Goal: Task Accomplishment & Management: Manage account settings

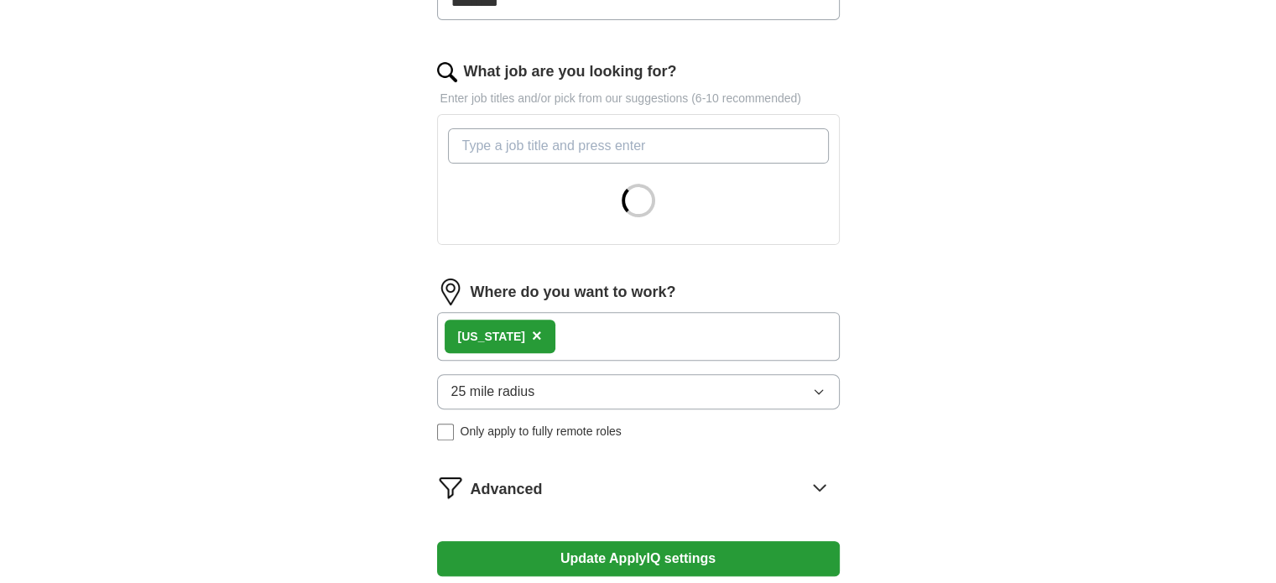
scroll to position [671, 0]
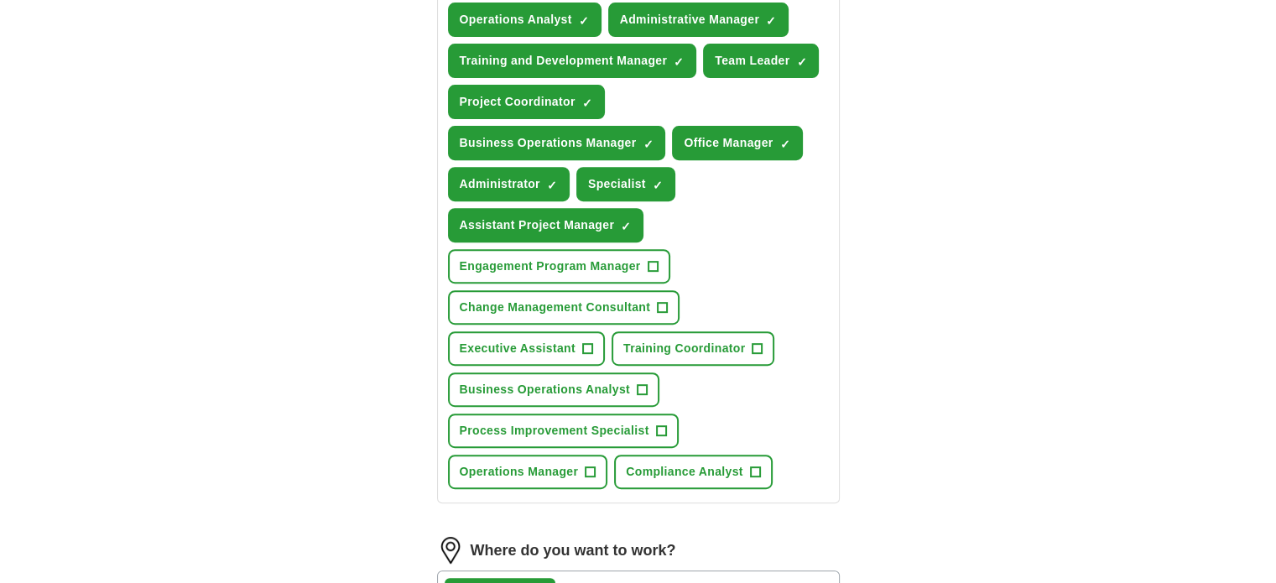
click at [527, 249] on button "Engagement Program Manager +" at bounding box center [559, 266] width 222 height 34
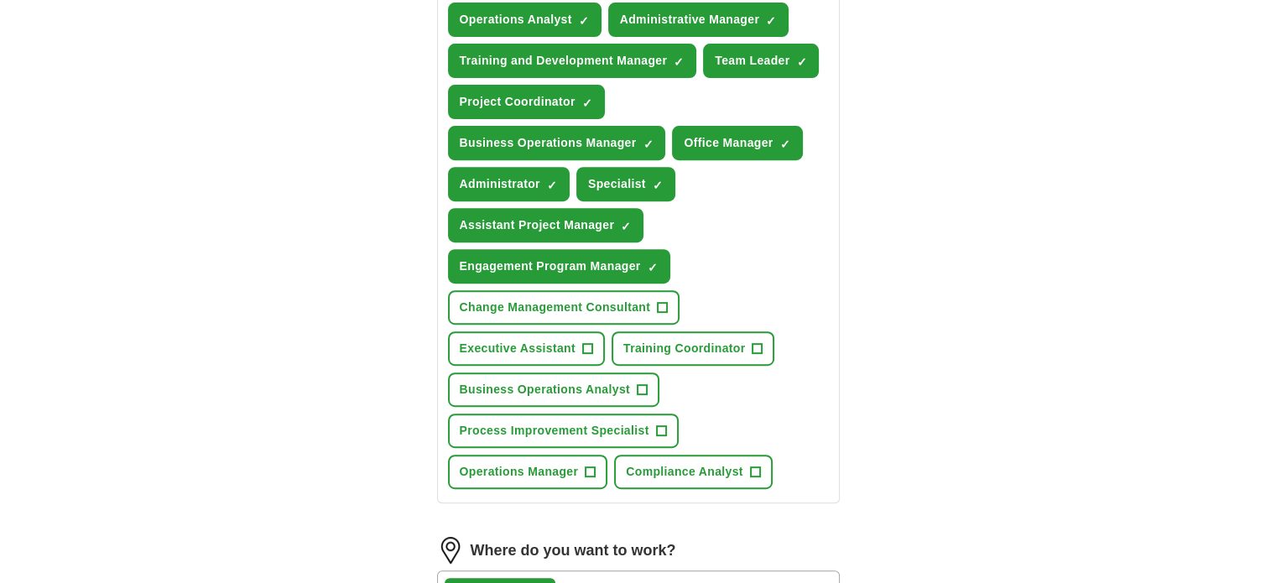
click at [0, 0] on span "×" at bounding box center [0, 0] width 0 height 0
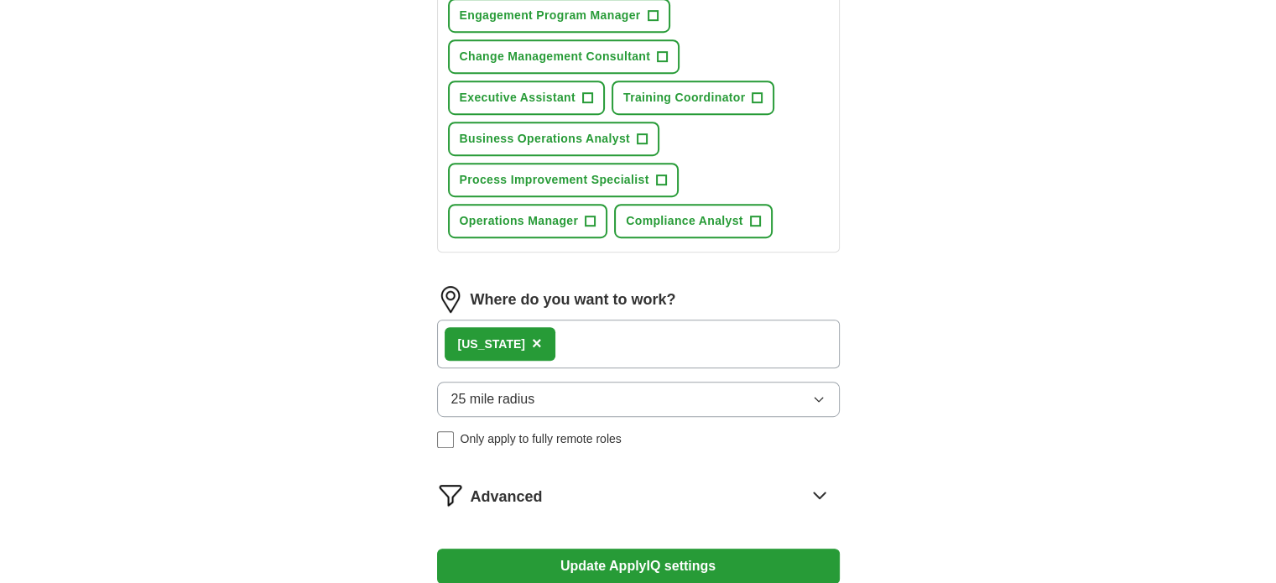
scroll to position [923, 0]
click at [467, 389] on span "25 mile radius" at bounding box center [493, 399] width 84 height 20
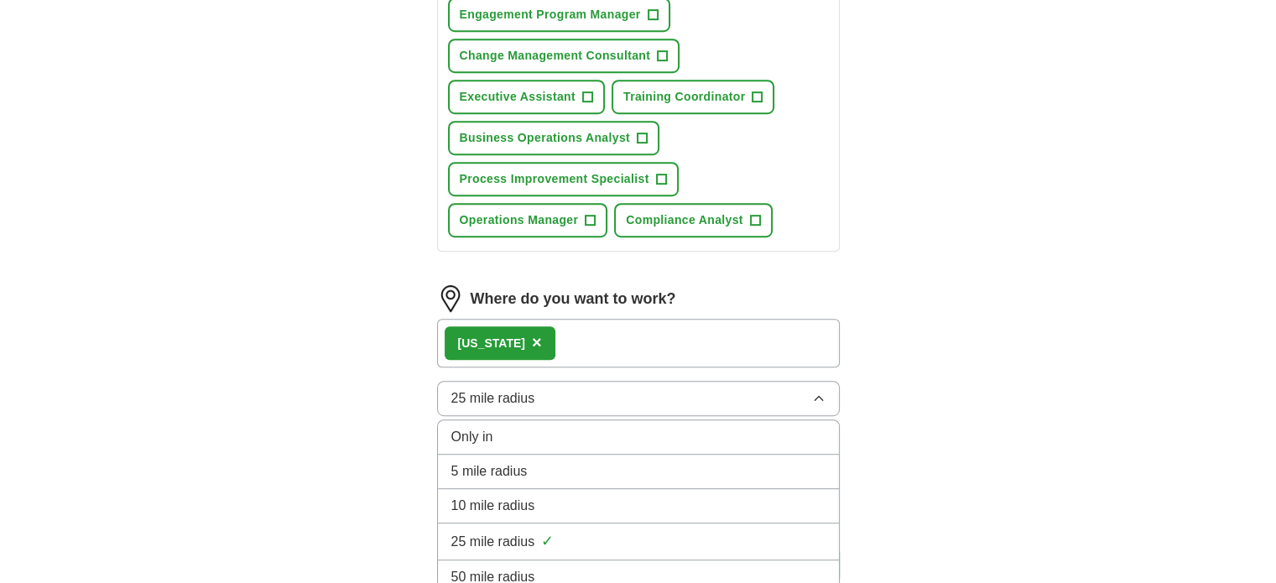
click at [492, 567] on span "50 mile radius" at bounding box center [493, 577] width 84 height 20
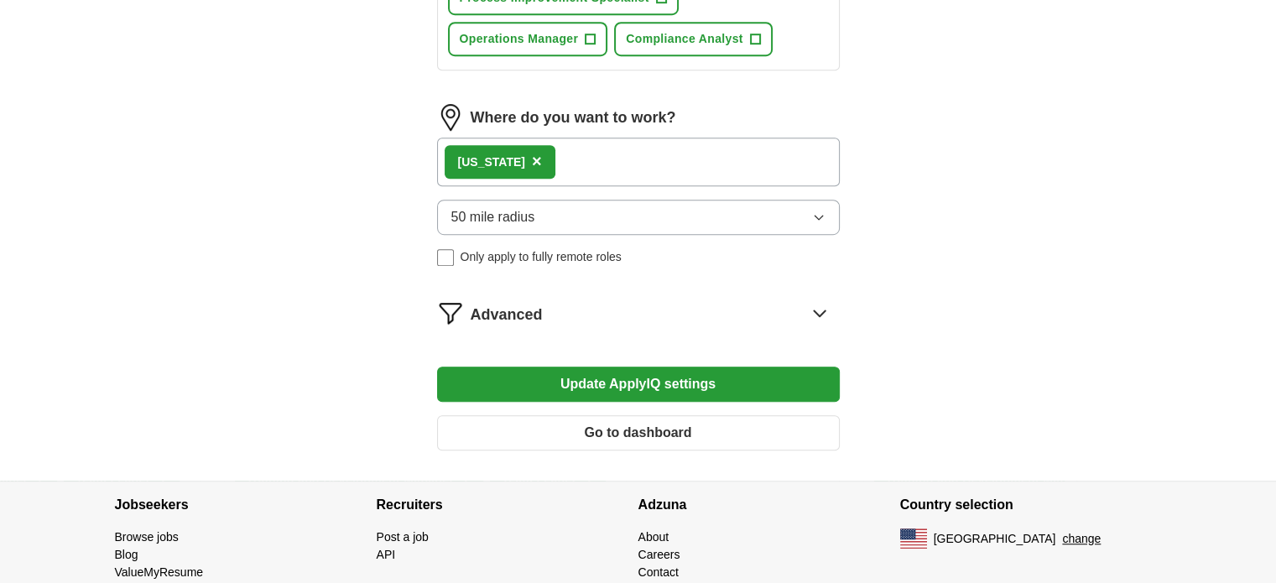
scroll to position [1119, 0]
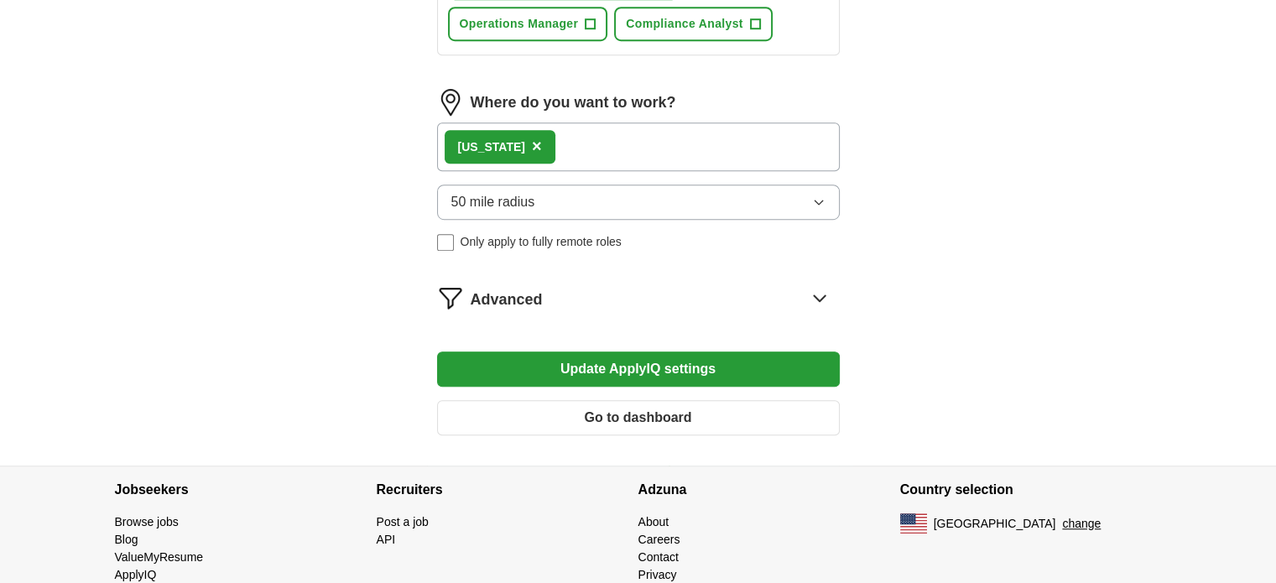
click at [824, 295] on icon at bounding box center [819, 298] width 11 height 6
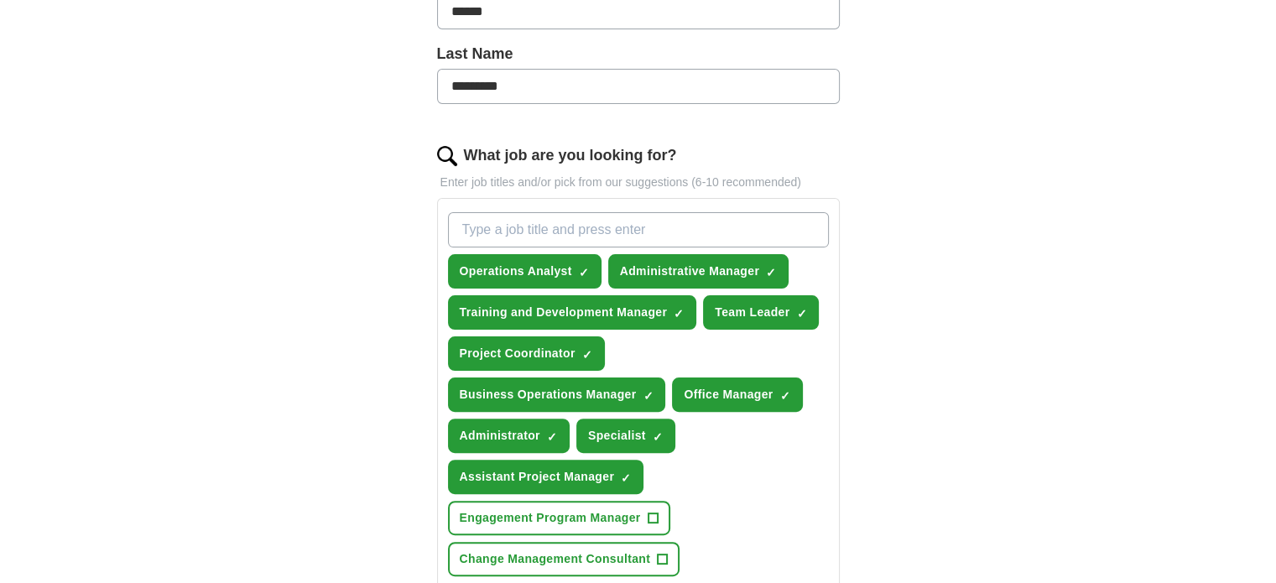
scroll to position [448, 0]
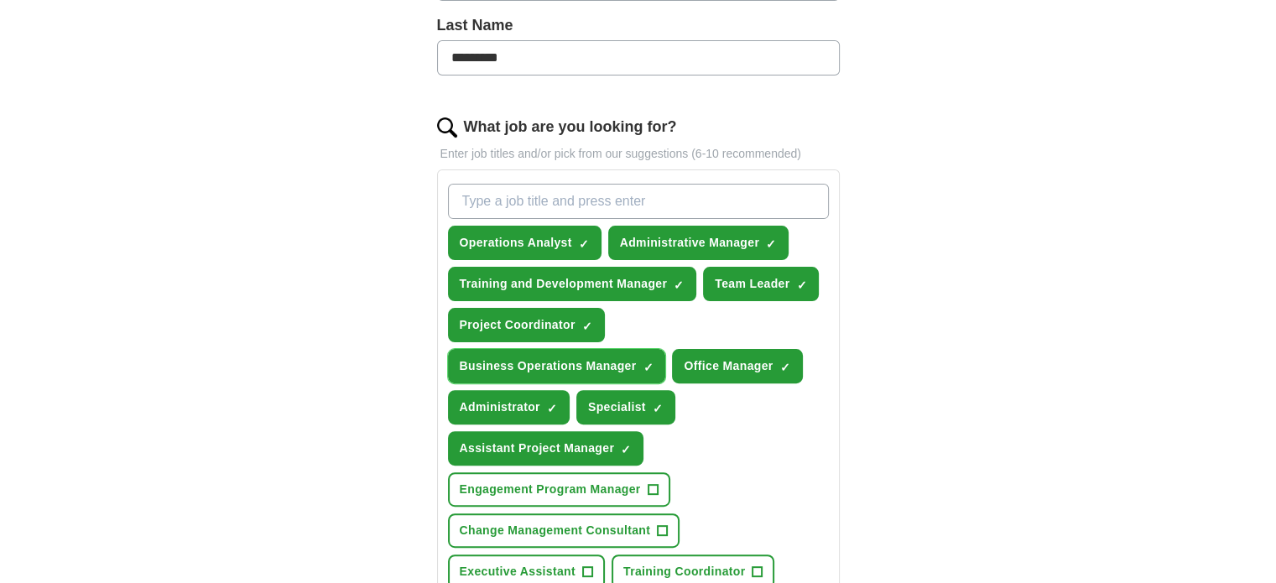
click at [0, 0] on span "×" at bounding box center [0, 0] width 0 height 0
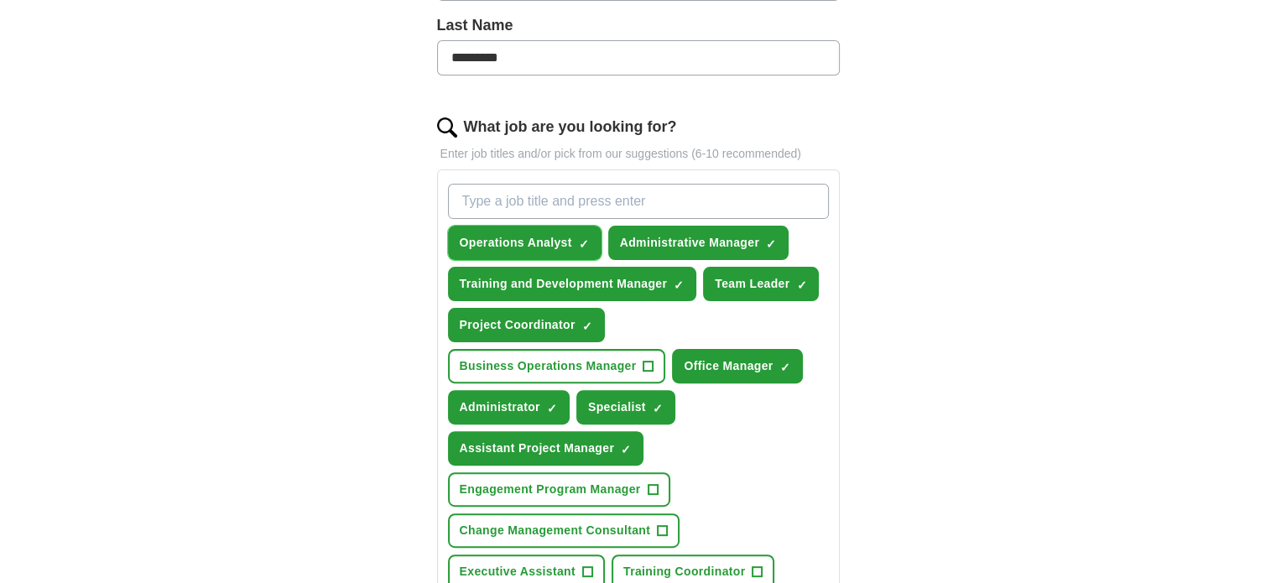
click at [0, 0] on span "×" at bounding box center [0, 0] width 0 height 0
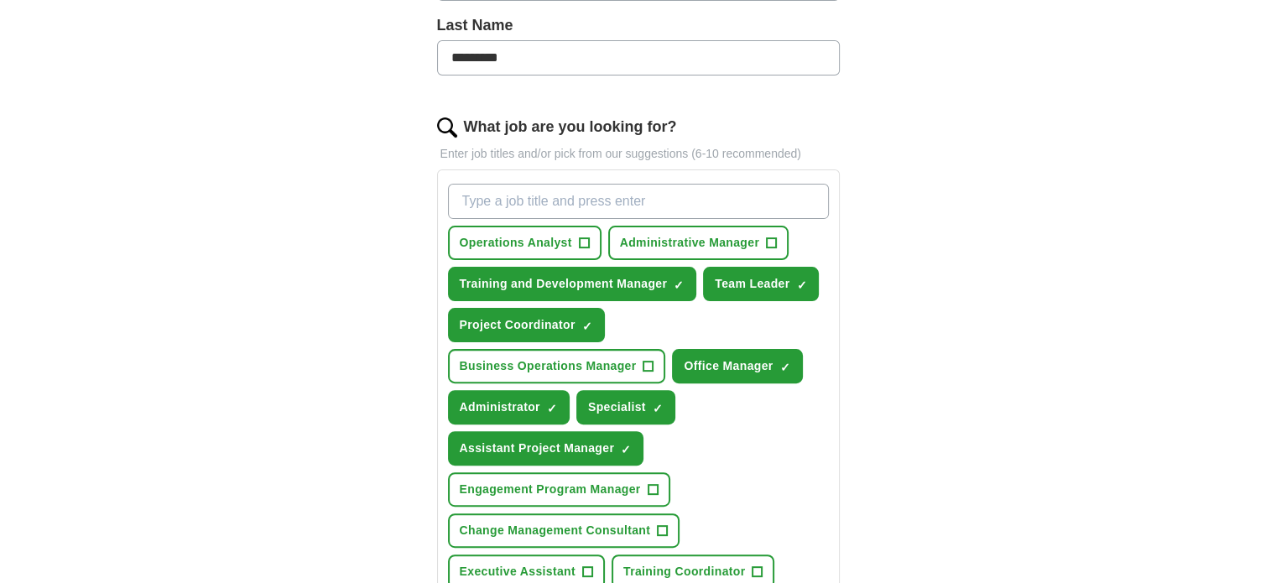
click at [598, 204] on input "What job are you looking for?" at bounding box center [638, 201] width 381 height 35
type input "Customer Service Representative"
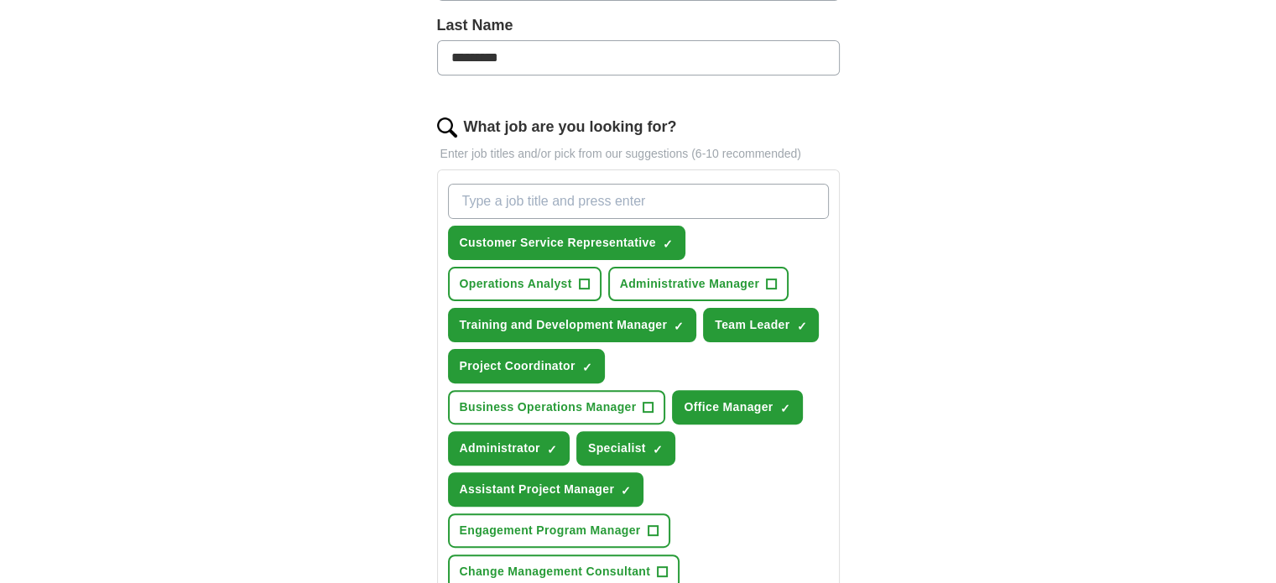
scroll to position [532, 0]
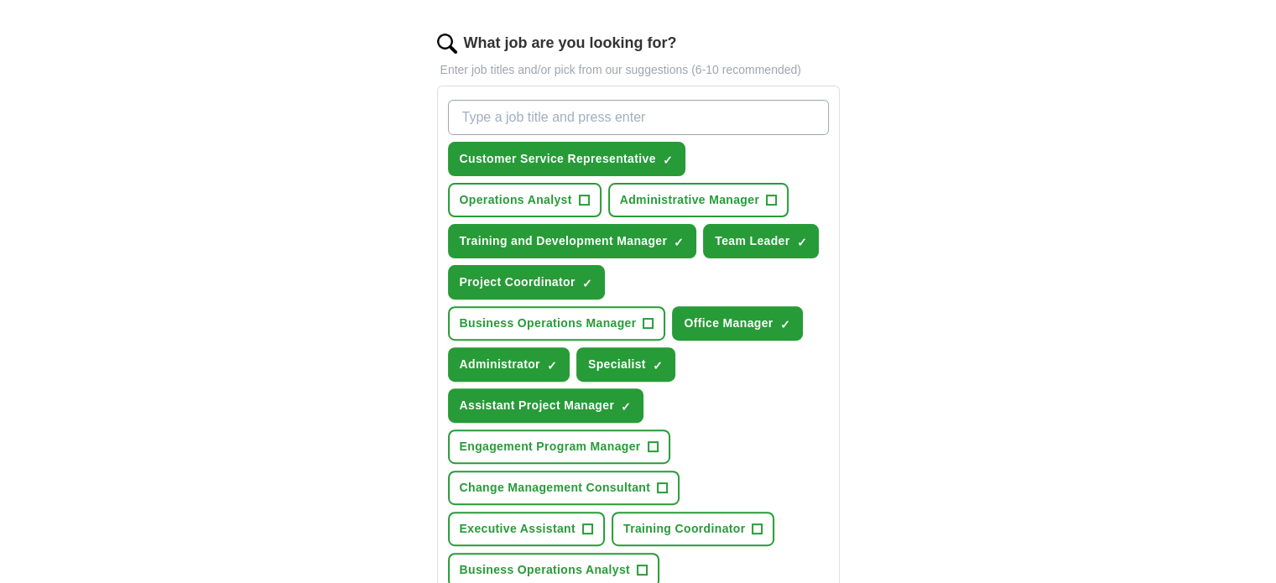
click at [655, 121] on input "What job are you looking for?" at bounding box center [638, 117] width 381 height 35
type input "P"
type input "Onboarding Specialist"
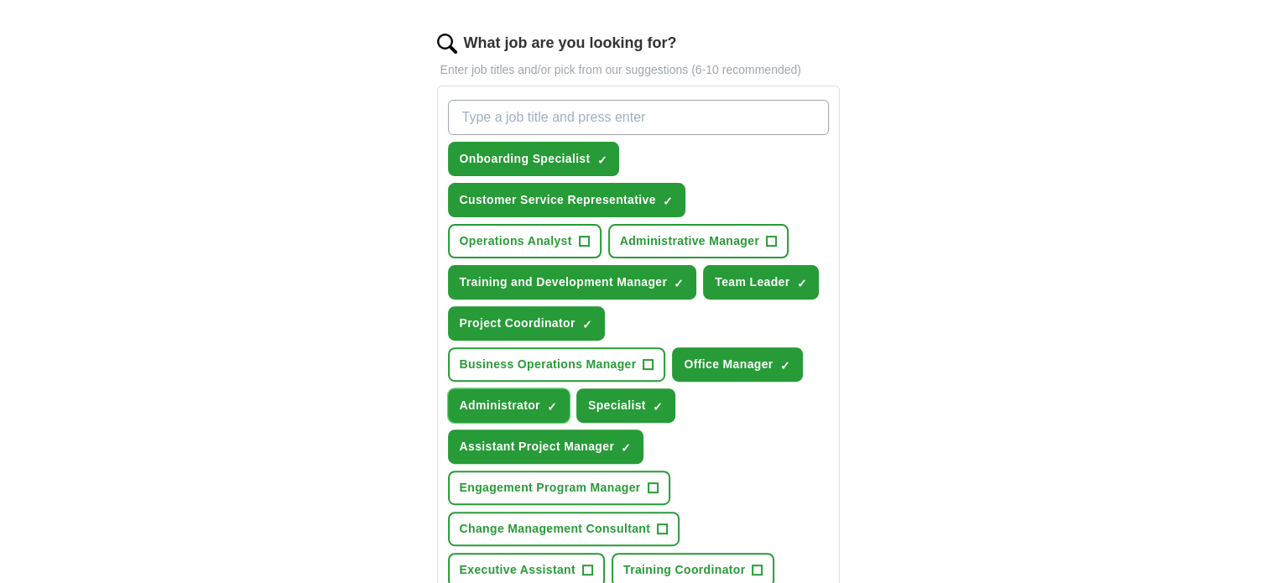
click at [0, 0] on span "×" at bounding box center [0, 0] width 0 height 0
click at [975, 364] on div "ApplyIQ Let ApplyIQ do the hard work of searching and applying for jobs. Just t…" at bounding box center [639, 409] width 1074 height 1781
click at [611, 108] on input "What job are you looking for?" at bounding box center [638, 117] width 381 height 35
type input "Assistant Facilitator"
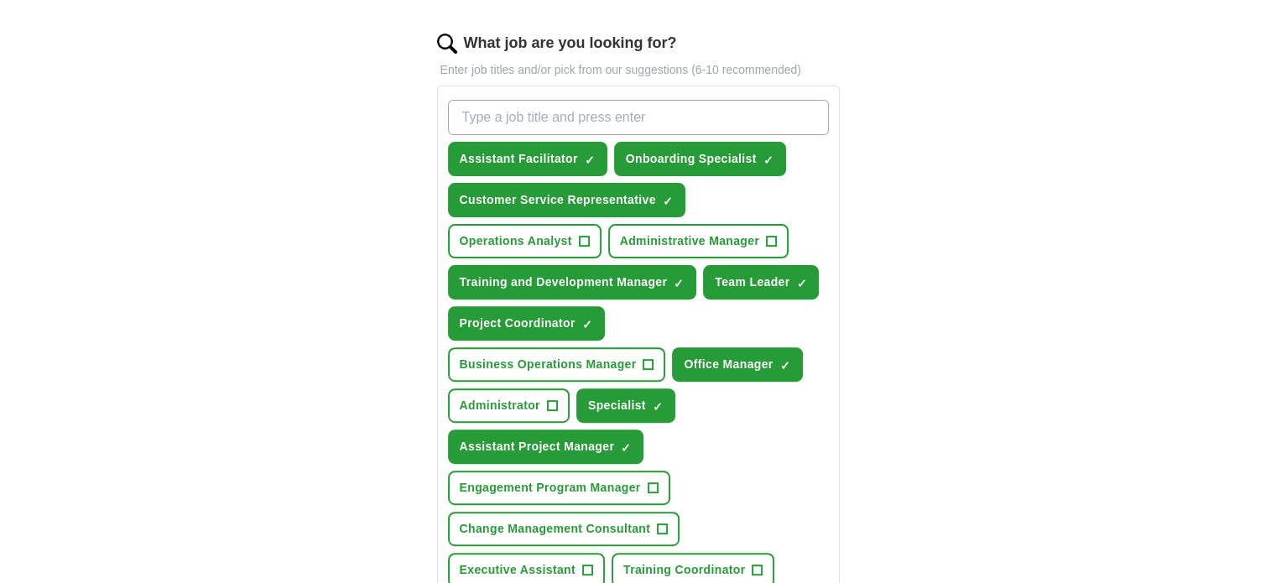
click at [1130, 326] on div "ApplyIQ Let ApplyIQ do the hard work of searching and applying for jobs. Just t…" at bounding box center [639, 409] width 1074 height 1781
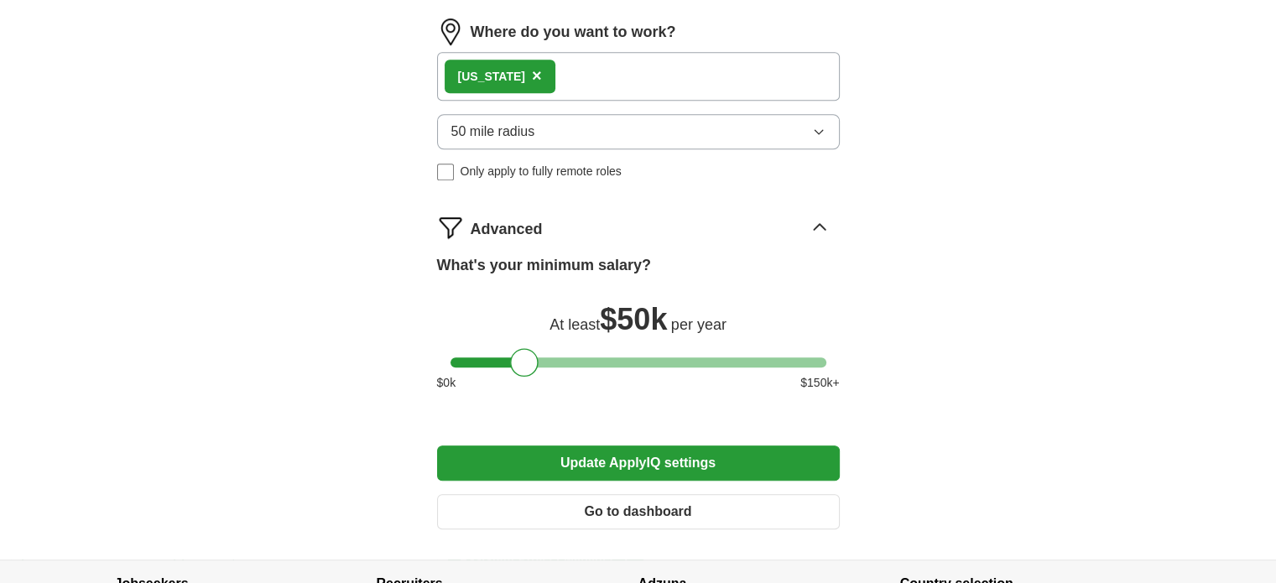
scroll to position [1365, 0]
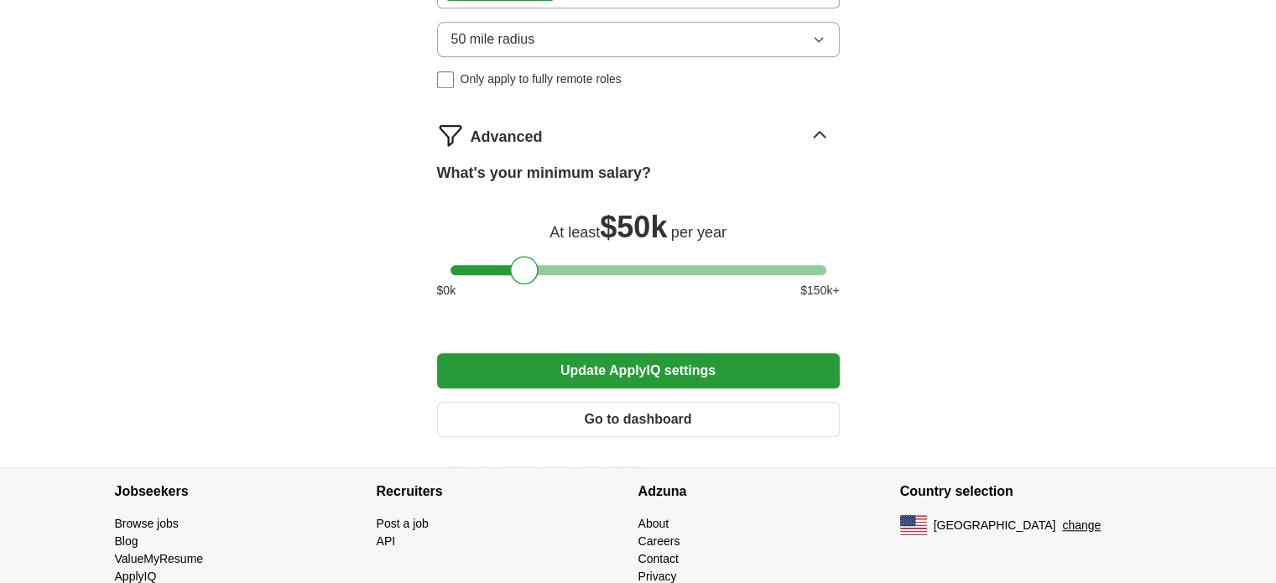
click at [568, 353] on button "Update ApplyIQ settings" at bounding box center [638, 370] width 403 height 35
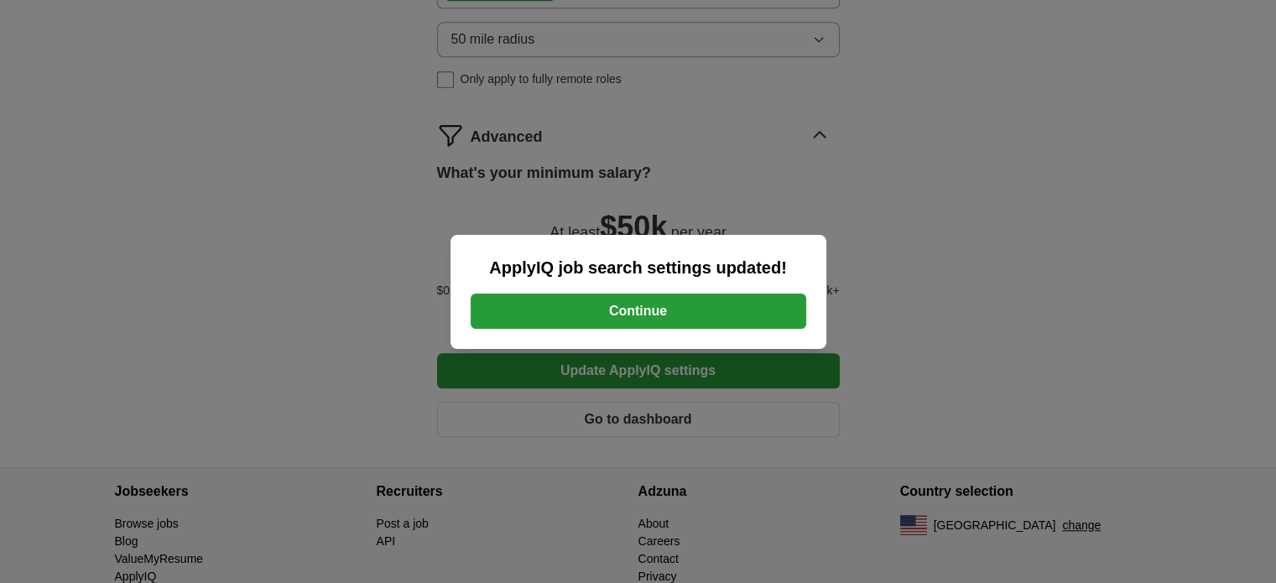
click at [605, 315] on button "Continue" at bounding box center [639, 311] width 336 height 35
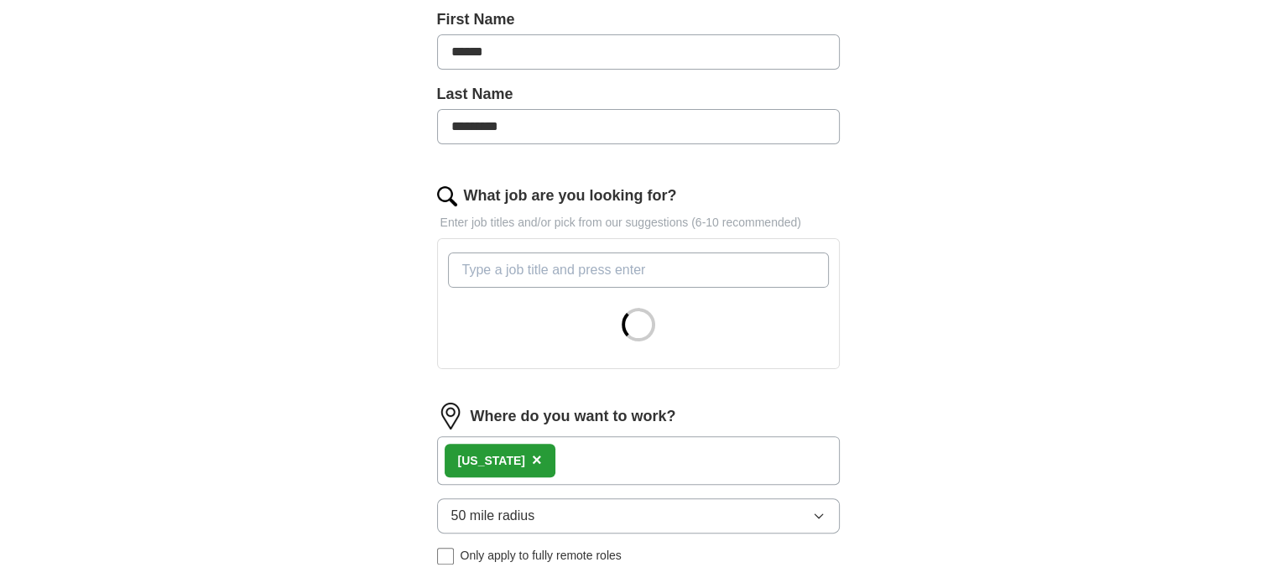
scroll to position [504, 0]
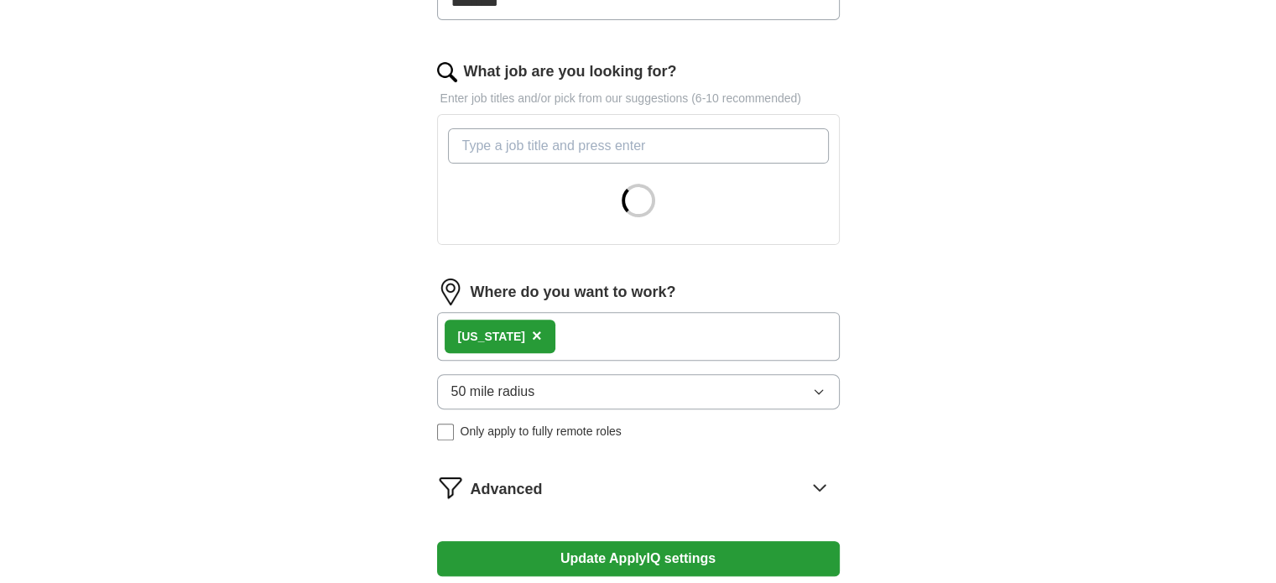
click at [592, 345] on div "South Carolina ×" at bounding box center [638, 336] width 403 height 49
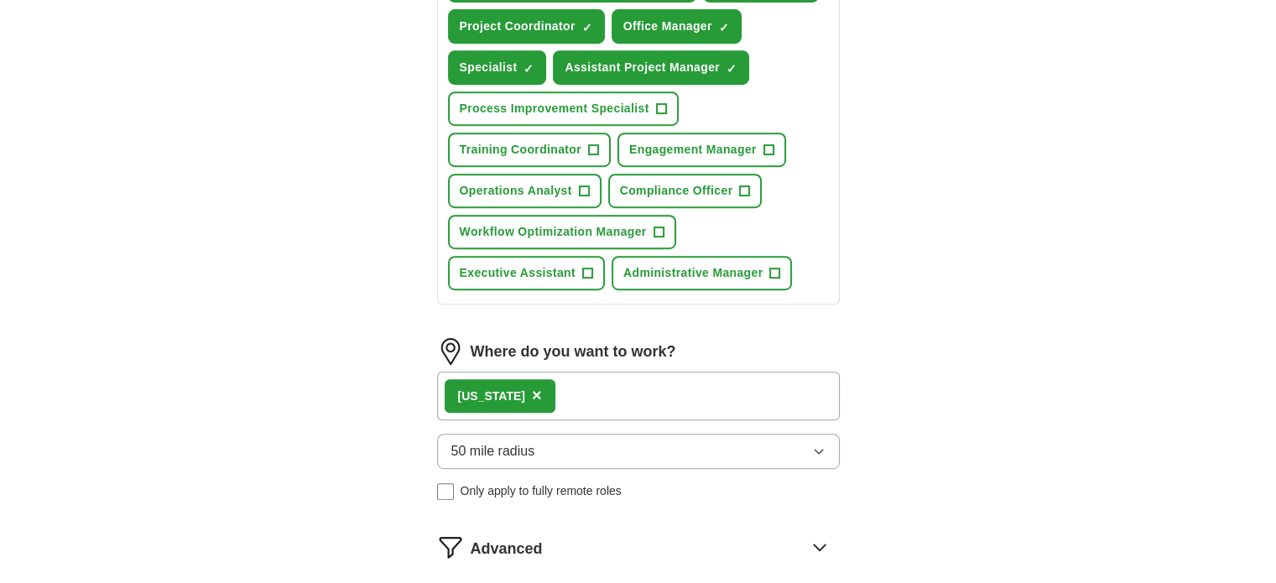
scroll to position [923, 0]
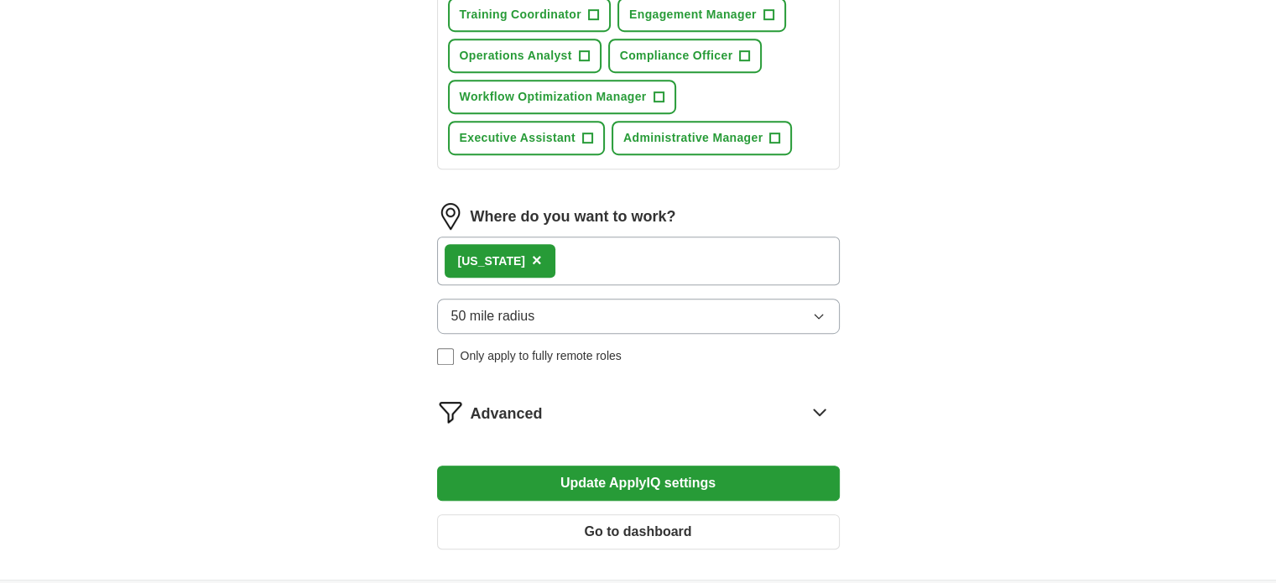
click at [685, 251] on div "South Carolina ×" at bounding box center [638, 261] width 403 height 49
click at [556, 248] on div "South Carolina ×" at bounding box center [500, 261] width 111 height 34
click at [542, 251] on span "×" at bounding box center [537, 260] width 10 height 18
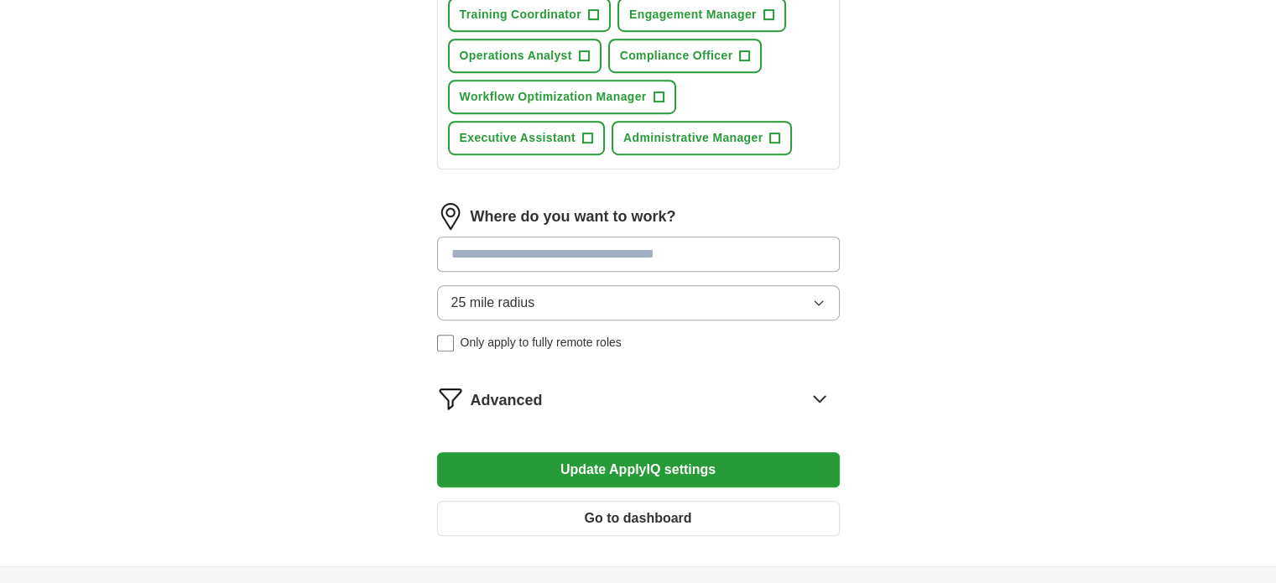
click at [511, 255] on input at bounding box center [638, 254] width 403 height 35
type input "********"
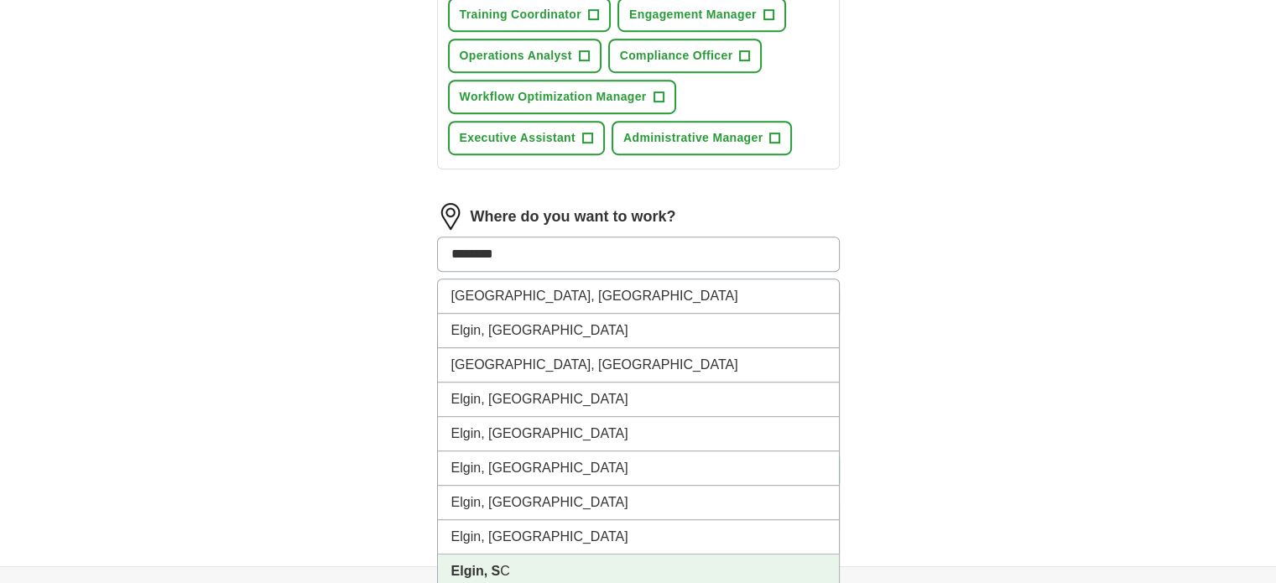
click at [597, 566] on li "Elgin, S C" at bounding box center [638, 572] width 401 height 34
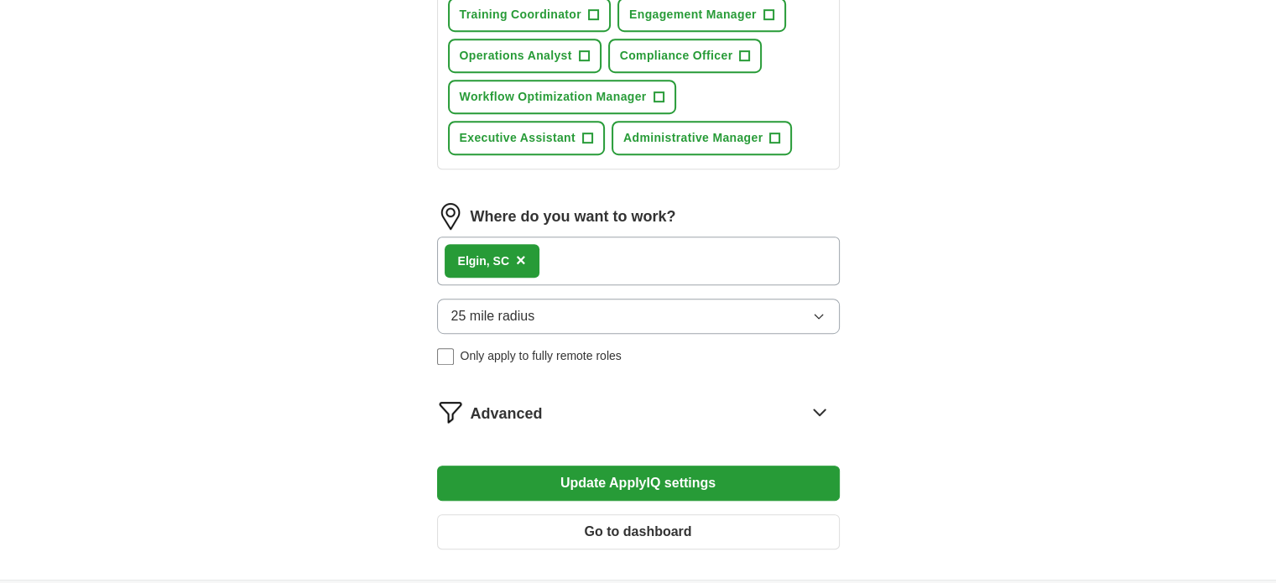
click at [685, 304] on button "25 mile radius" at bounding box center [638, 316] width 403 height 35
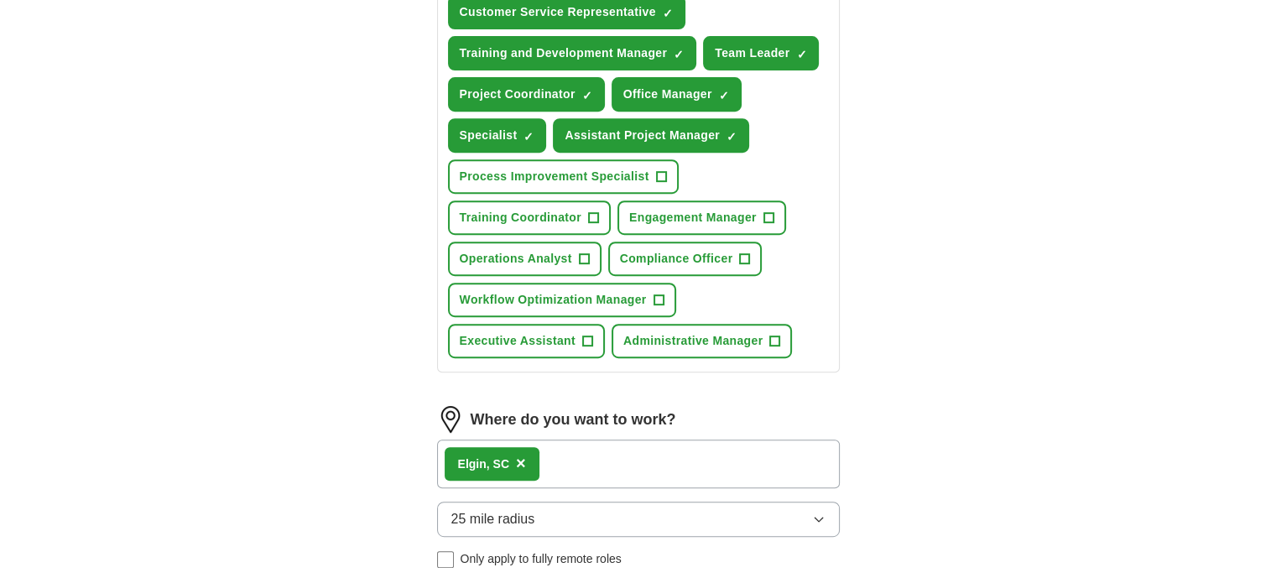
scroll to position [755, 0]
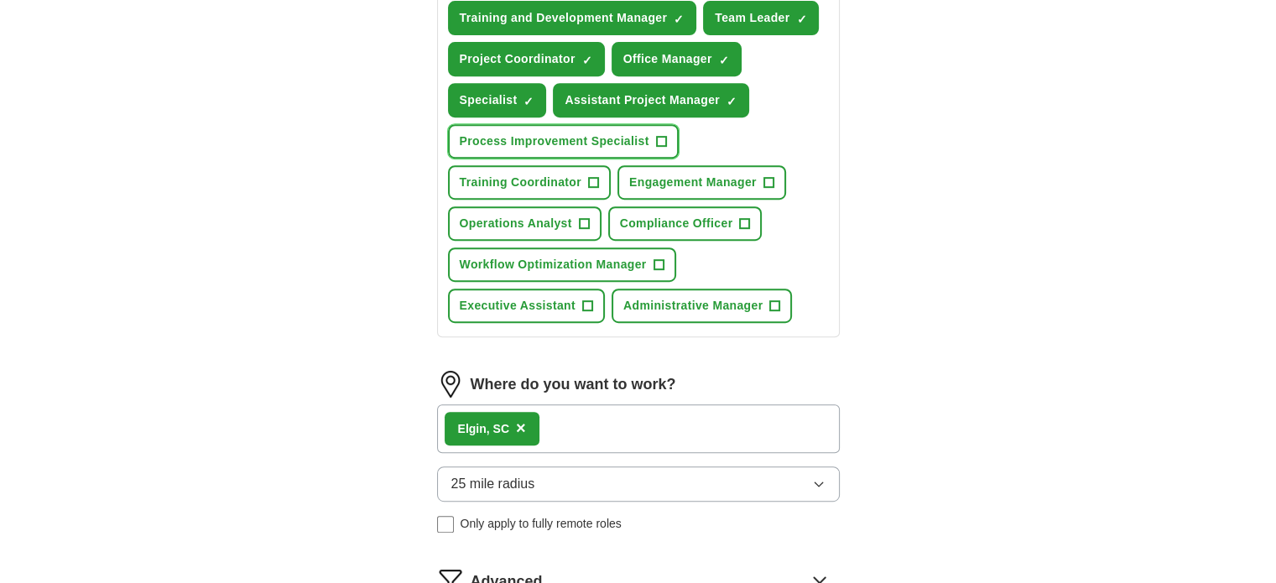
click at [641, 124] on button "Process Improvement Specialist +" at bounding box center [563, 141] width 231 height 34
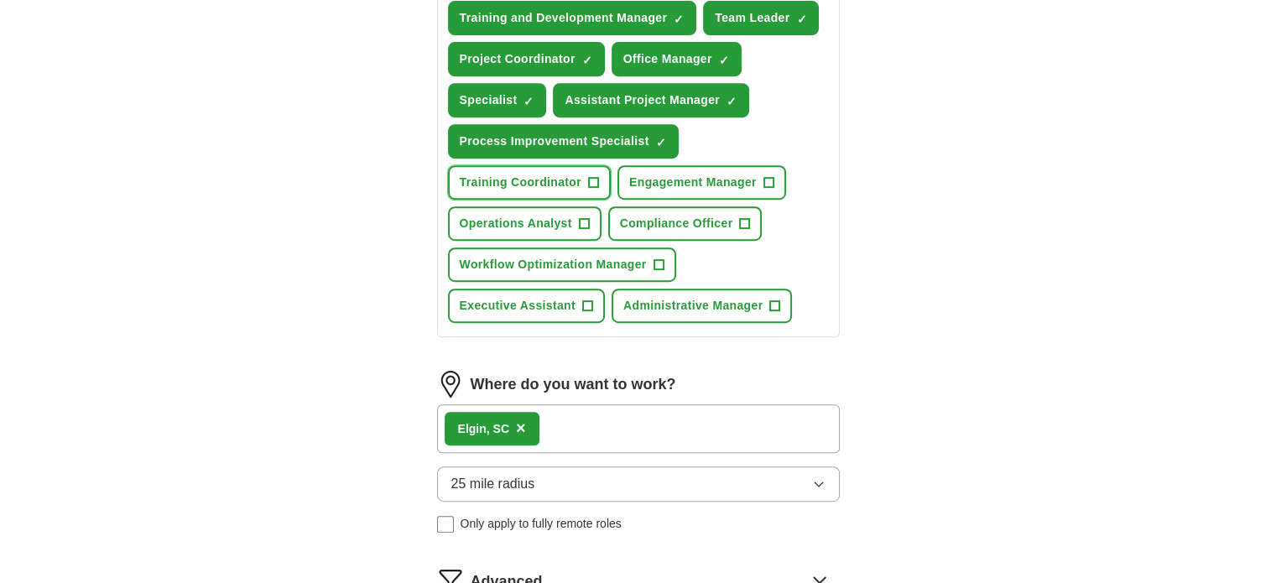
click at [533, 174] on span "Training Coordinator" at bounding box center [521, 183] width 122 height 18
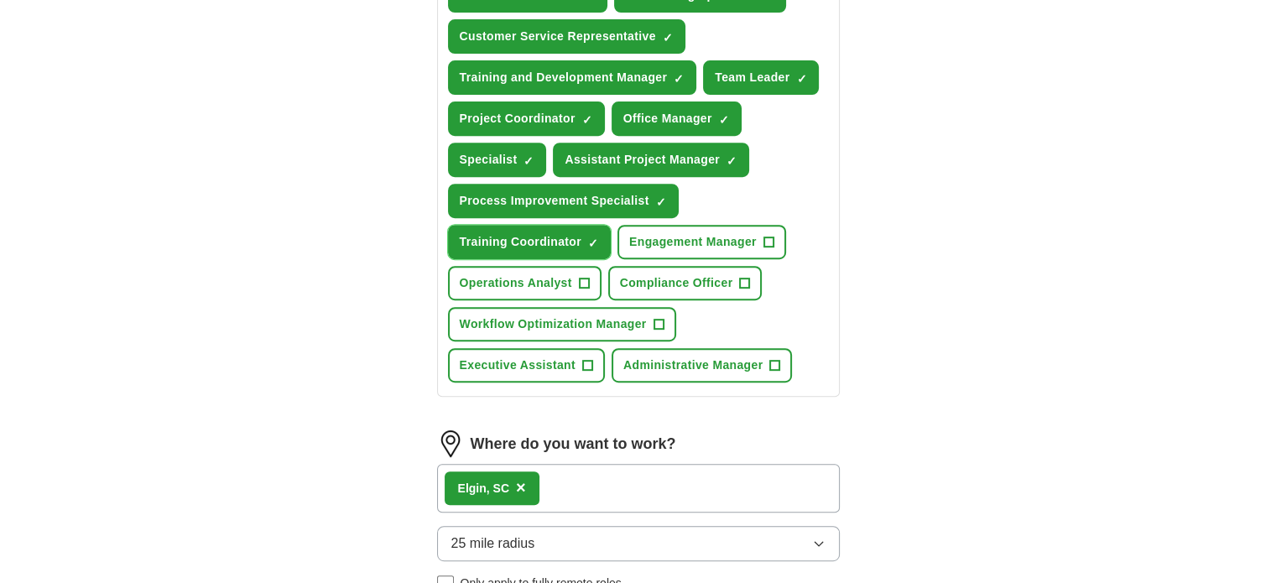
scroll to position [671, 0]
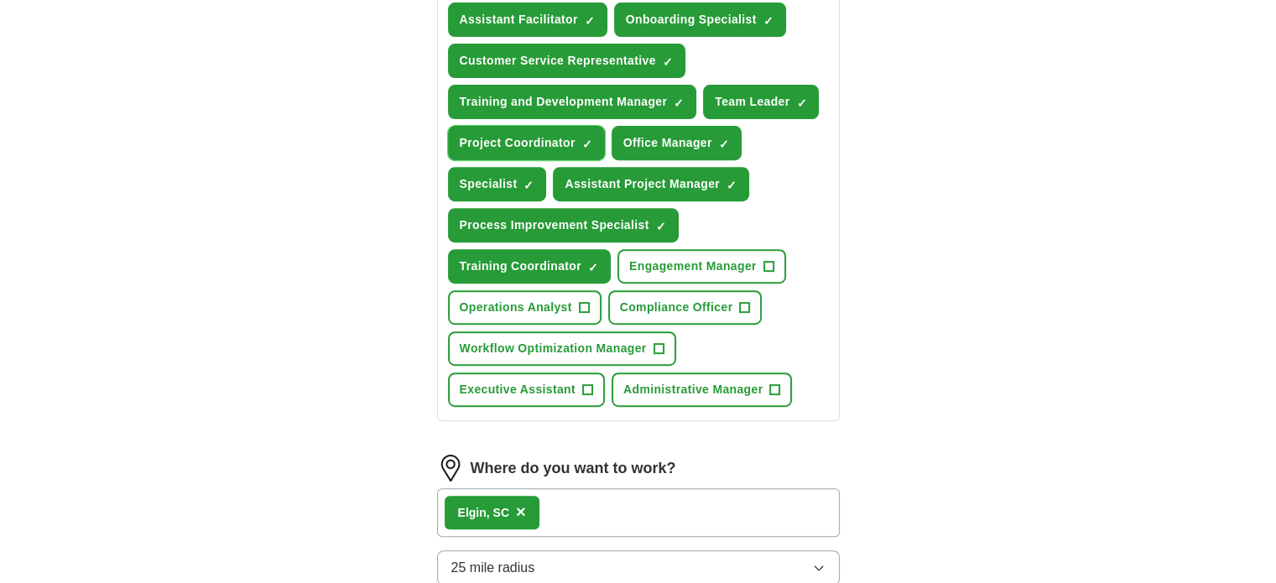
click at [0, 0] on span "×" at bounding box center [0, 0] width 0 height 0
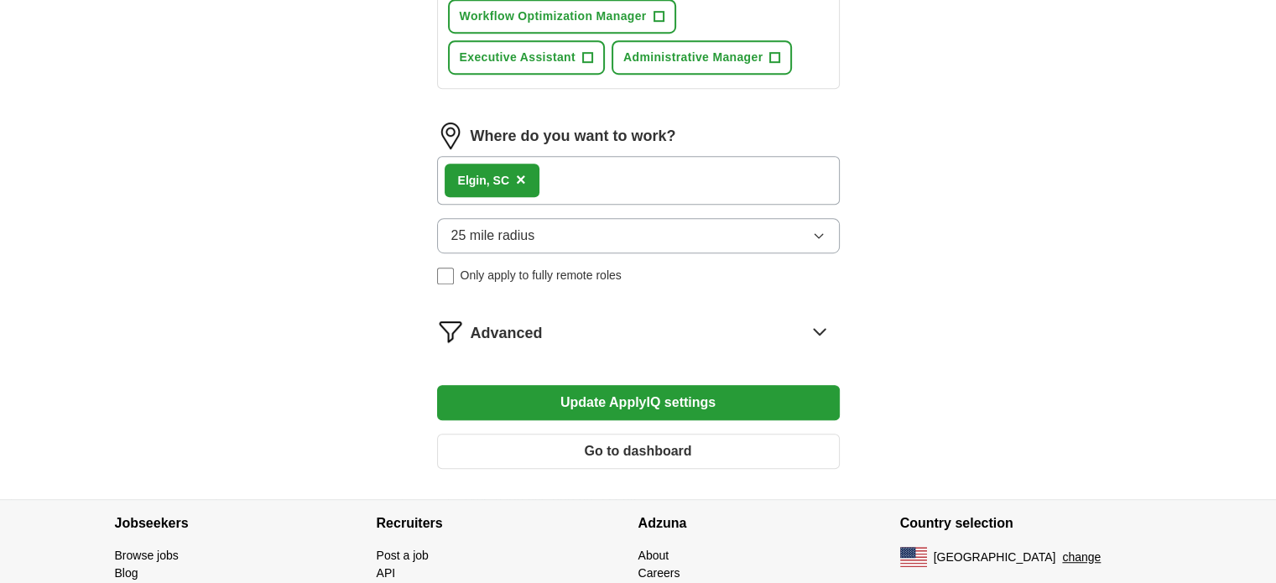
scroll to position [1007, 0]
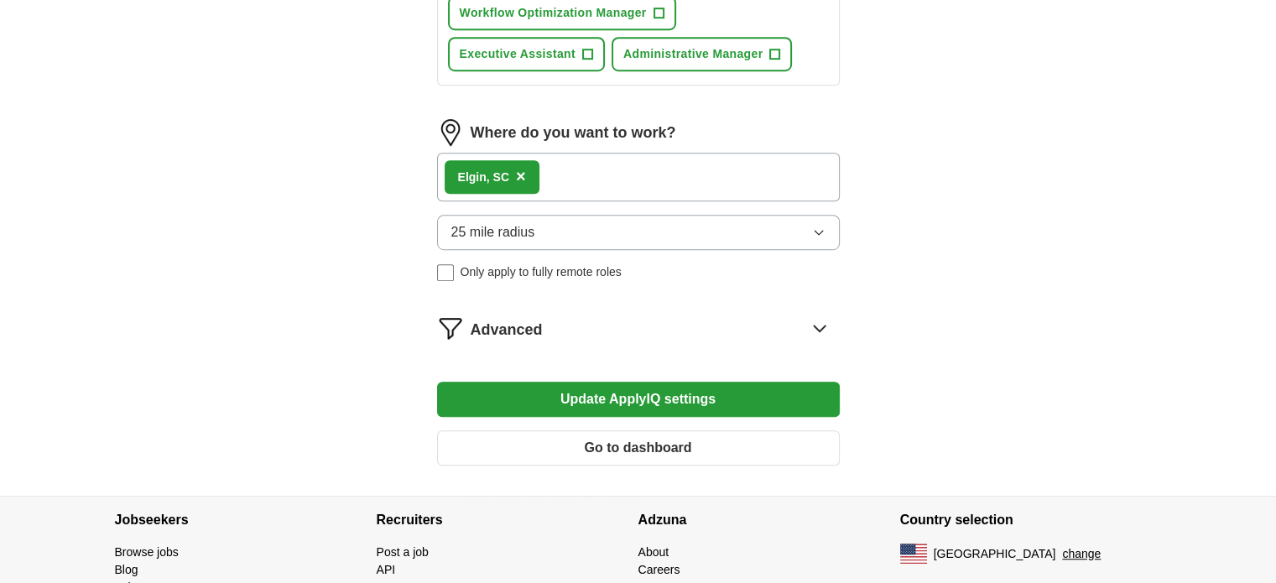
click at [677, 395] on button "Update ApplyIQ settings" at bounding box center [638, 399] width 403 height 35
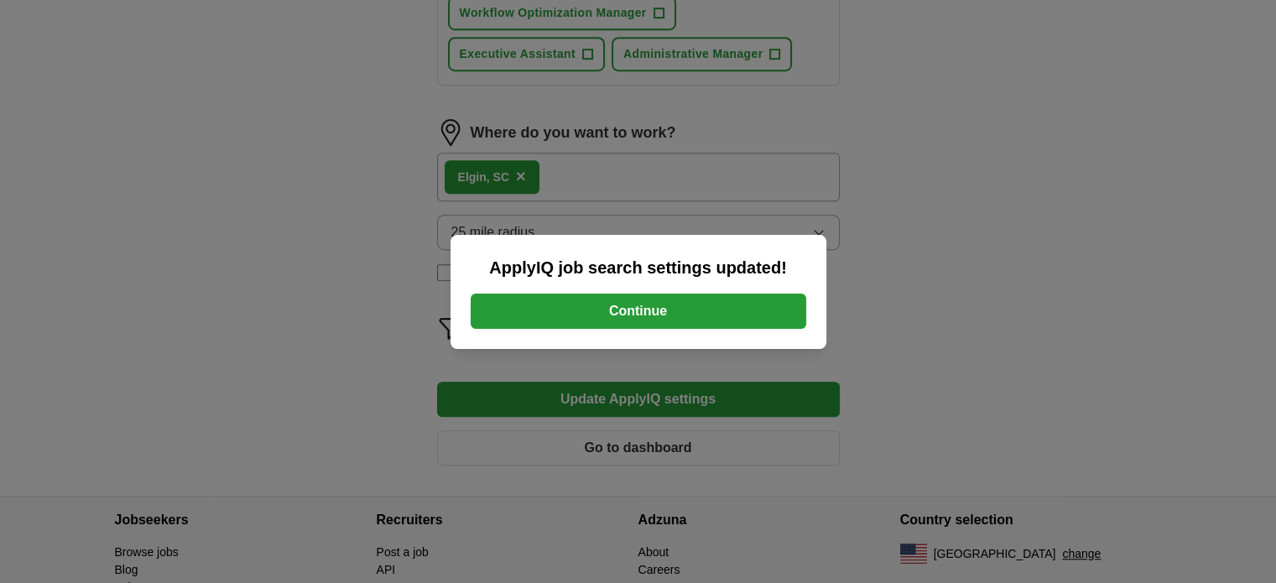
click at [621, 318] on button "Continue" at bounding box center [639, 311] width 336 height 35
